Goal: Check status: Check status

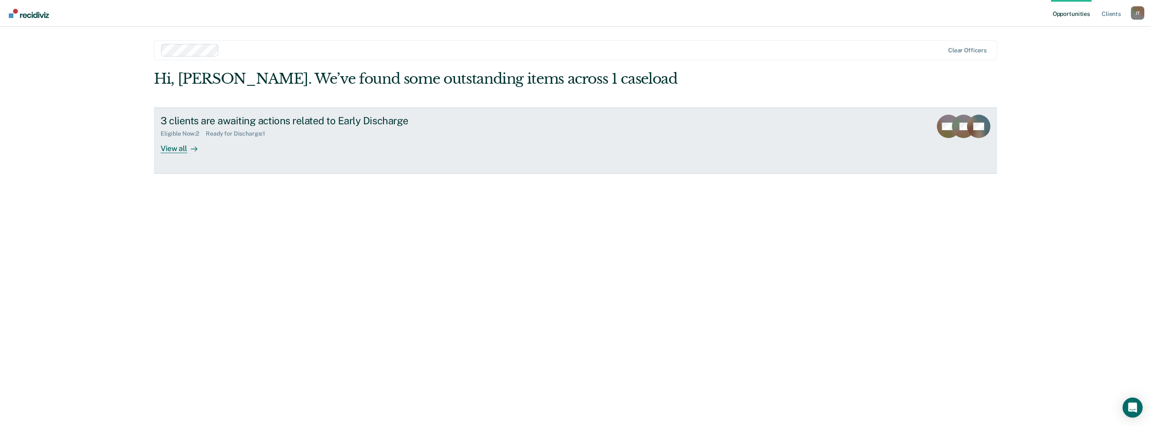
click at [179, 149] on div "View all" at bounding box center [184, 145] width 47 height 16
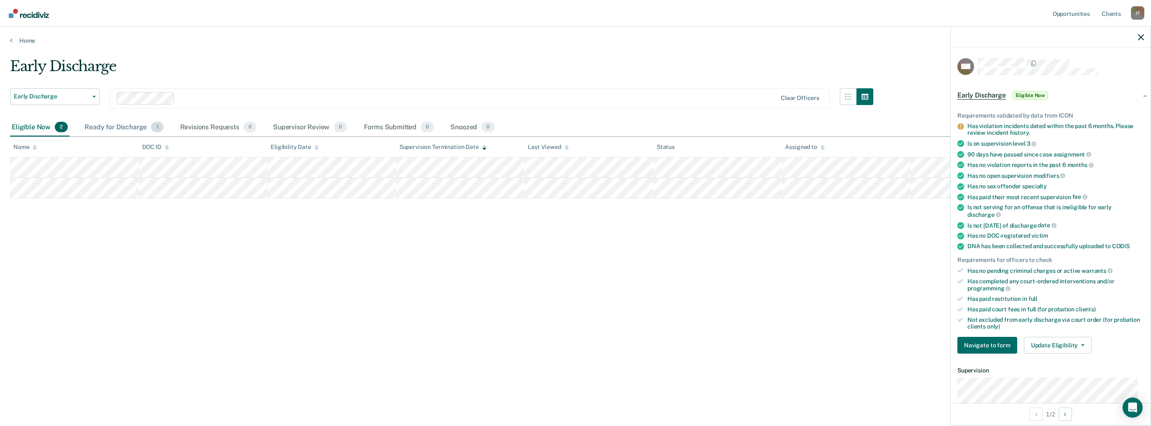
click at [123, 127] on div "Ready for Discharge 1" at bounding box center [124, 127] width 82 height 18
click at [137, 126] on div "Ready for Discharge 1" at bounding box center [124, 127] width 82 height 18
click at [41, 125] on div "Eligible Now 2" at bounding box center [39, 127] width 59 height 18
